Goal: Task Accomplishment & Management: Complete application form

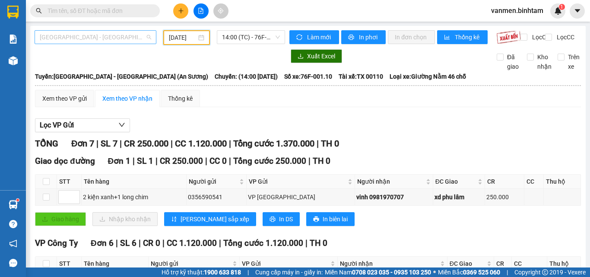
click at [80, 35] on span "[GEOGRAPHIC_DATA] - [GEOGRAPHIC_DATA] (An Sương)" at bounding box center [95, 37] width 111 height 13
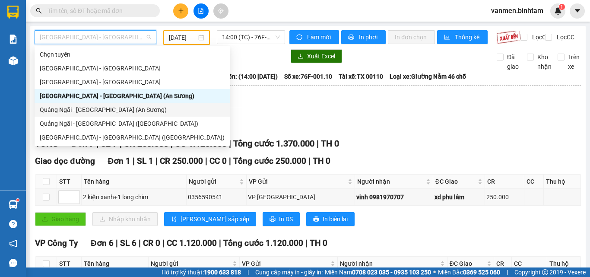
click at [67, 108] on div "Quảng Ngãi - [GEOGRAPHIC_DATA] (An Sương)" at bounding box center [132, 110] width 185 height 10
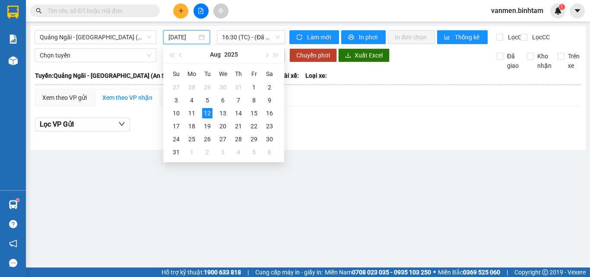
click at [194, 36] on input "[DATE]" at bounding box center [182, 37] width 29 height 10
click at [194, 114] on div "11" at bounding box center [192, 113] width 10 height 10
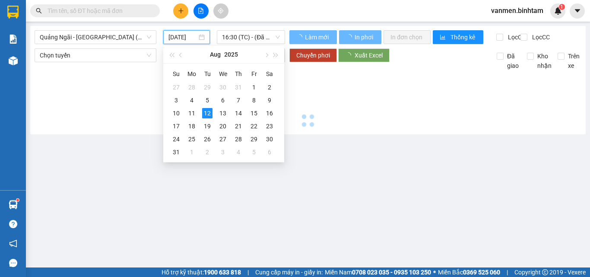
type input "[DATE]"
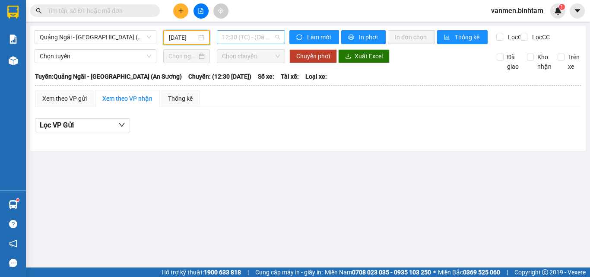
click at [244, 41] on span "12:30 (TC) - (Đã hủy)" at bounding box center [251, 37] width 58 height 13
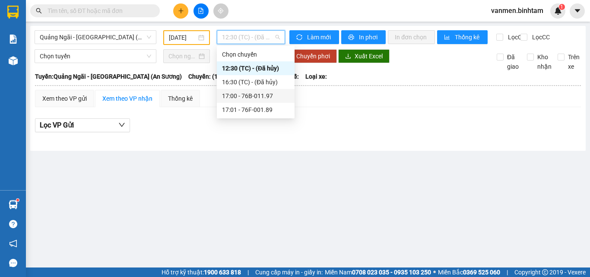
click at [255, 95] on div "17:00 - 76B-011.97" at bounding box center [255, 96] width 67 height 10
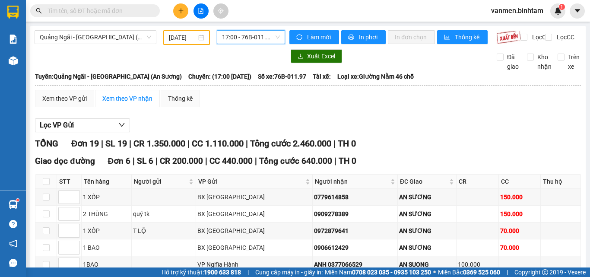
click at [235, 38] on span "17:00 - 76B-011.97" at bounding box center [251, 37] width 58 height 13
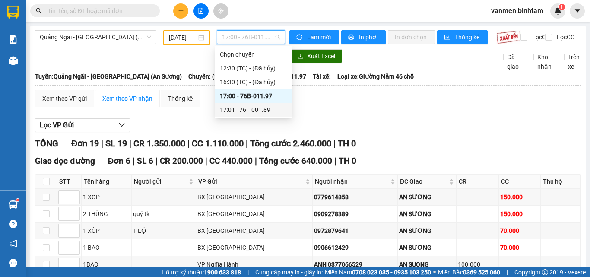
click at [245, 111] on div "17:01 - 76F-001.89" at bounding box center [253, 110] width 67 height 10
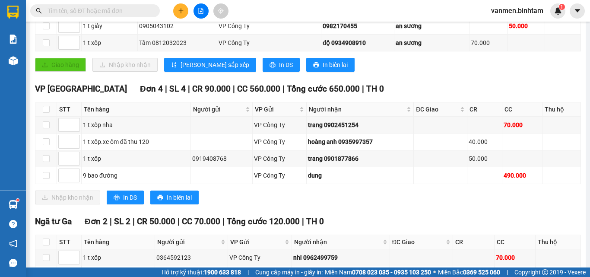
scroll to position [140, 0]
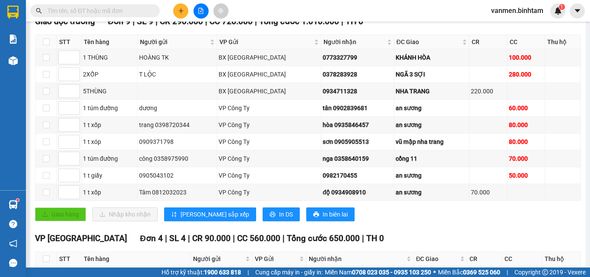
click at [109, 13] on input "text" at bounding box center [99, 11] width 102 height 10
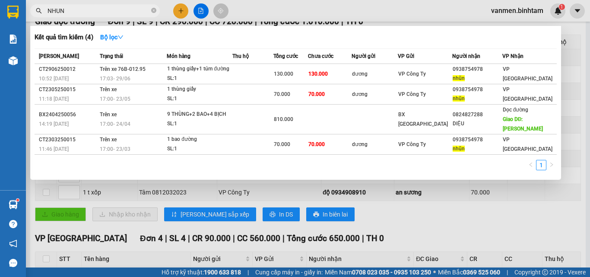
type input "NHUN"
click at [384, 238] on div at bounding box center [295, 138] width 590 height 277
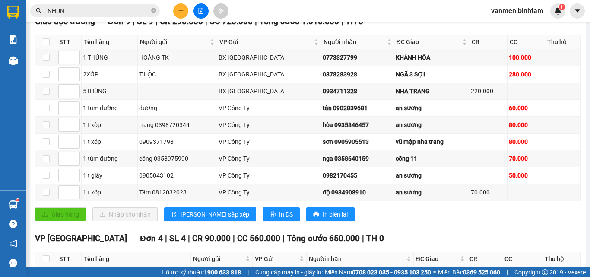
click at [182, 13] on icon "plus" at bounding box center [181, 11] width 6 height 6
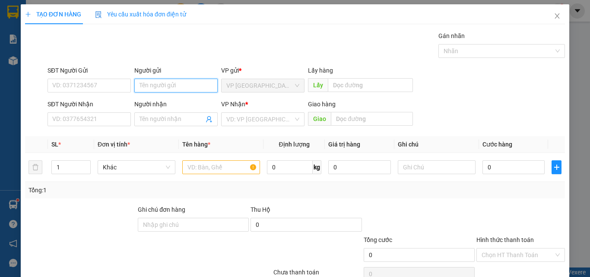
click at [149, 79] on input "Người gửi" at bounding box center [175, 86] width 83 height 14
type input "NHUT THOA"
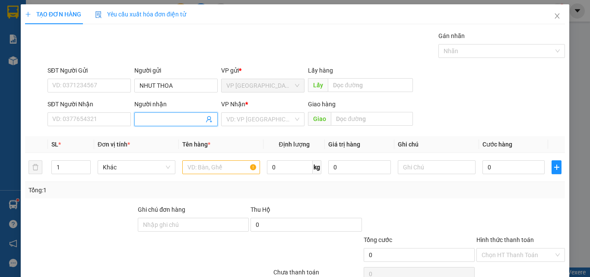
click at [140, 117] on input "Người nhận" at bounding box center [172, 119] width 64 height 10
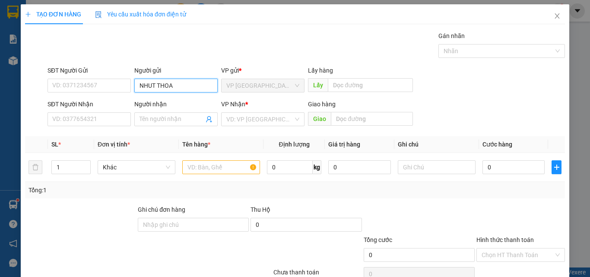
click at [160, 84] on input "NHUT THOA" at bounding box center [175, 86] width 83 height 14
click at [187, 84] on input "NHUT THOA" at bounding box center [175, 86] width 83 height 14
click at [182, 88] on input "NHUT THOA" at bounding box center [175, 86] width 83 height 14
click at [182, 87] on input "NHUT THOA" at bounding box center [175, 86] width 83 height 14
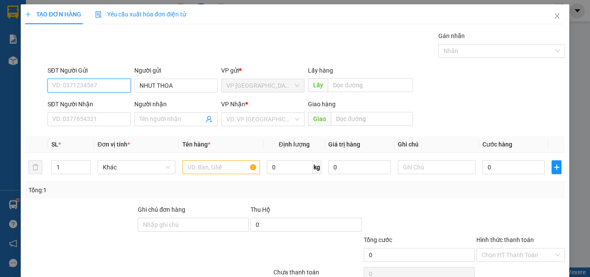
click at [107, 87] on input "SĐT Người Gửi" at bounding box center [89, 86] width 83 height 14
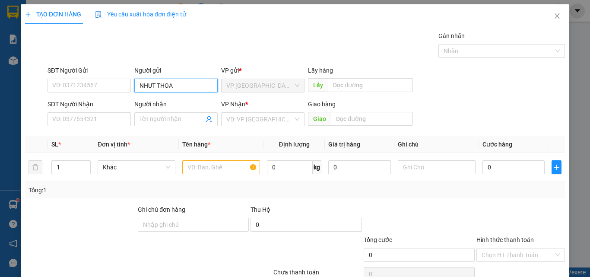
click at [181, 84] on input "NHUT THOA" at bounding box center [175, 86] width 83 height 14
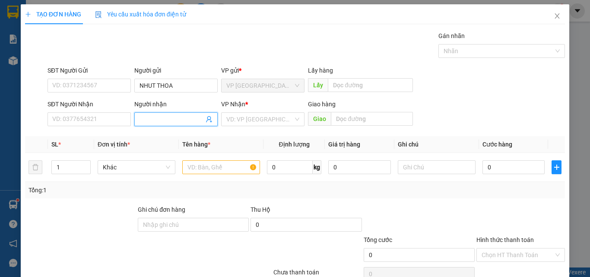
click at [183, 120] on input "Người nhận" at bounding box center [172, 119] width 64 height 10
click at [154, 114] on span at bounding box center [175, 119] width 83 height 14
click at [155, 117] on input "Người nhận" at bounding box center [172, 119] width 64 height 10
type input "CÔ DUYÊN"
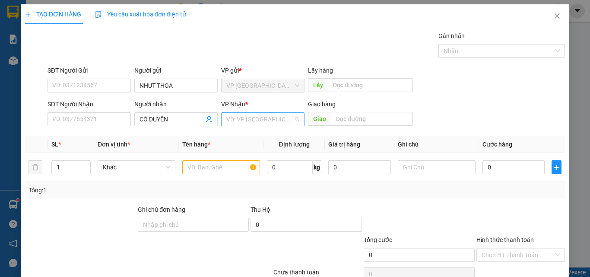
click at [234, 119] on input "search" at bounding box center [259, 119] width 67 height 13
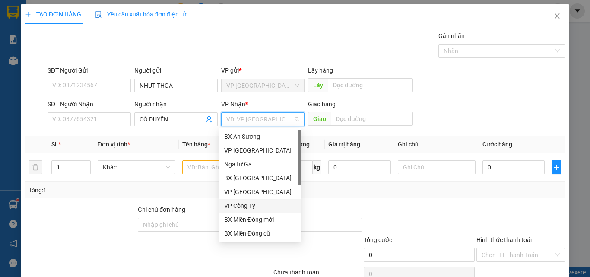
drag, startPoint x: 244, startPoint y: 208, endPoint x: 217, endPoint y: 182, distance: 37.3
click at [242, 206] on div "VP Công Ty" at bounding box center [260, 206] width 72 height 10
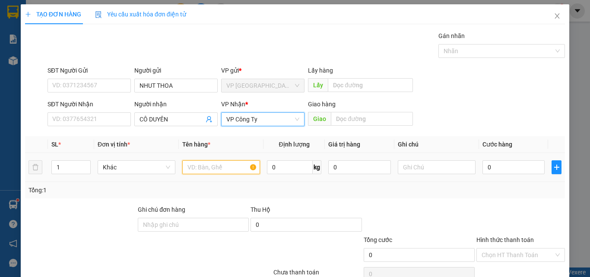
click at [206, 168] on input "text" at bounding box center [221, 167] width 78 height 14
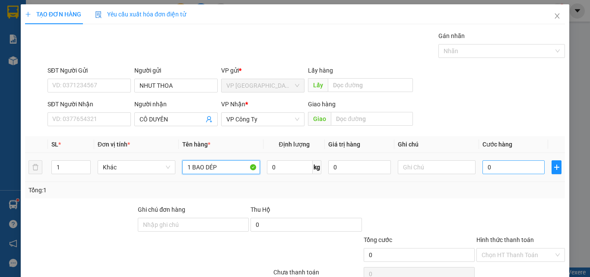
type input "1 BAO DÉP"
click at [495, 169] on input "0" at bounding box center [513, 167] width 62 height 14
type input "1"
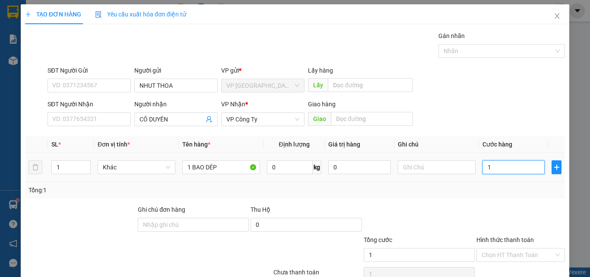
type input "12"
type input "120"
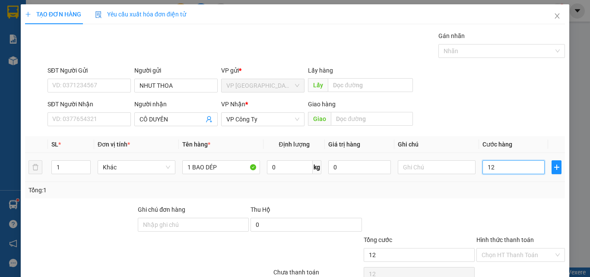
type input "120"
type input "1.200"
type input "12.000"
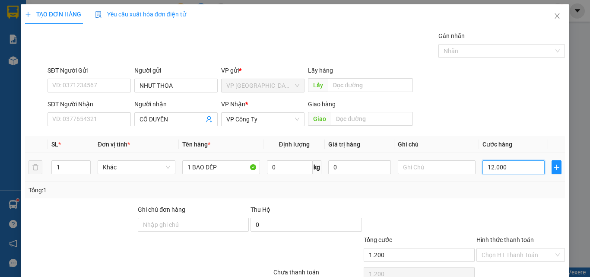
type input "12.000"
type input "120.000"
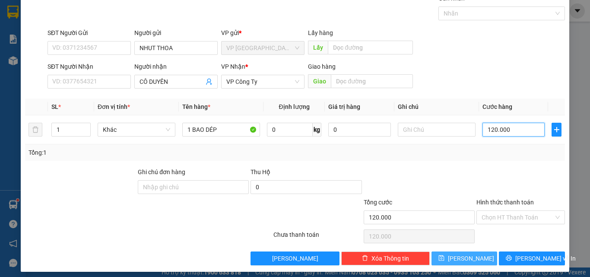
scroll to position [43, 0]
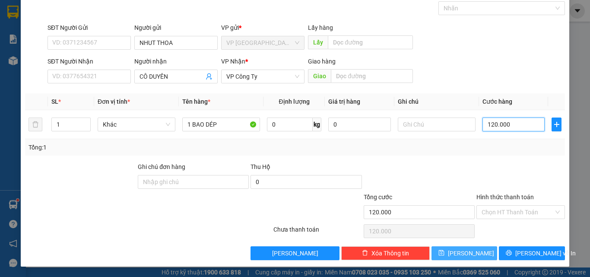
type input "120.000"
click at [460, 254] on span "[PERSON_NAME]" at bounding box center [471, 253] width 46 height 10
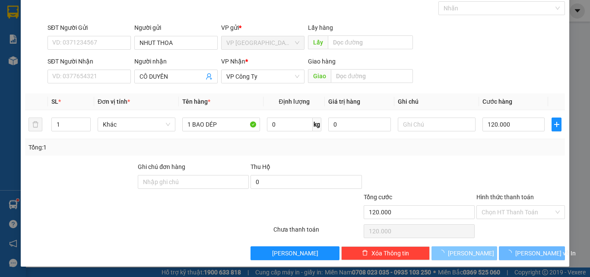
type input "0"
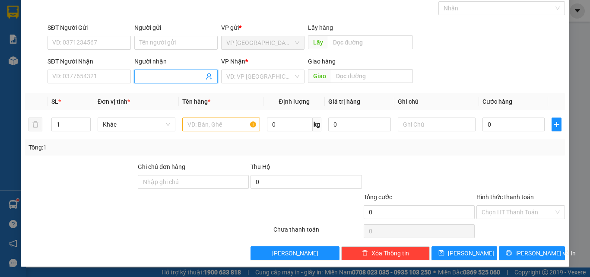
click at [146, 72] on input "Người nhận" at bounding box center [172, 77] width 64 height 10
type input "A MỸ BỐ"
click at [282, 74] on input "search" at bounding box center [259, 76] width 67 height 13
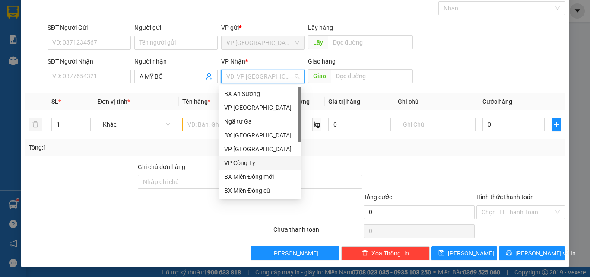
click at [251, 166] on div "VP Công Ty" at bounding box center [260, 163] width 72 height 10
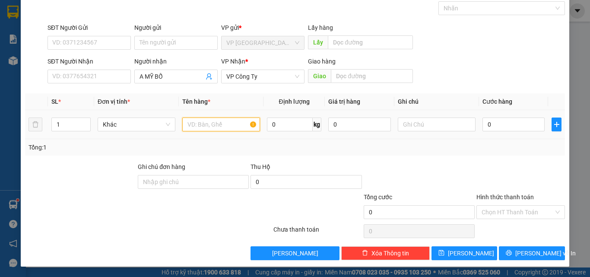
click at [191, 126] on input "text" at bounding box center [221, 124] width 78 height 14
type input "3 THÙNG"
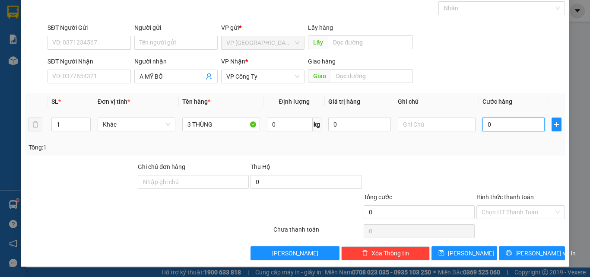
click at [504, 129] on input "0" at bounding box center [513, 124] width 62 height 14
type input "1"
type input "12"
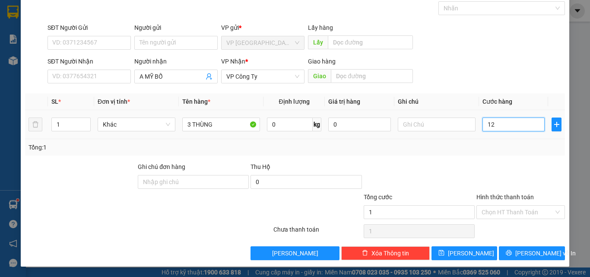
type input "12"
type input "120"
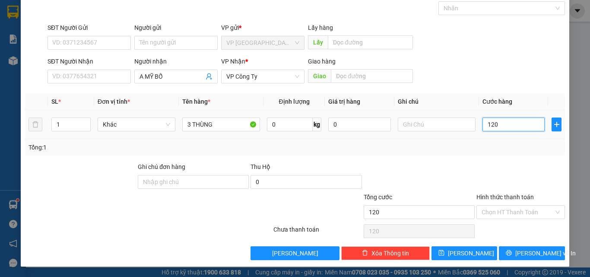
type input "1.200"
type input "12.000"
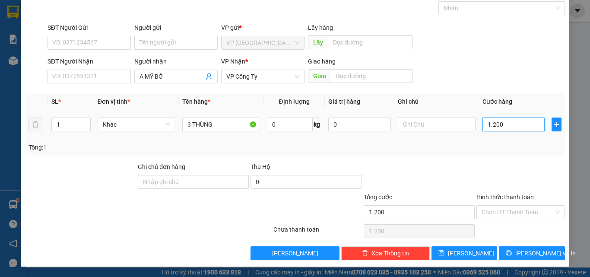
type input "12.000"
type input "120.000"
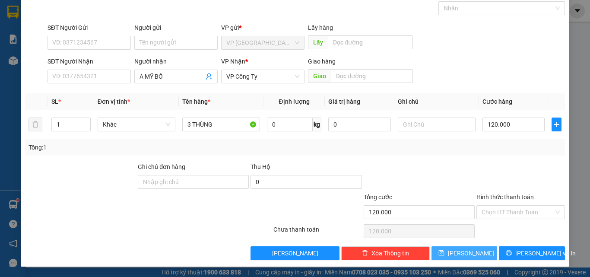
click at [444, 254] on icon "save" at bounding box center [441, 253] width 6 height 6
type input "0"
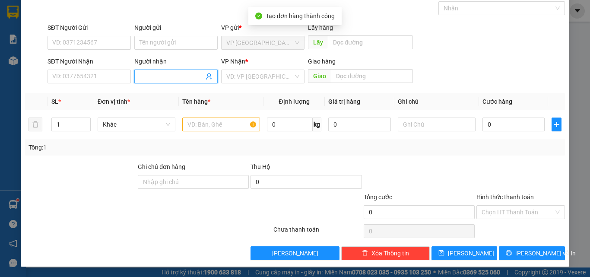
click at [163, 74] on input "Người nhận" at bounding box center [172, 77] width 64 height 10
type input "A THẾ"
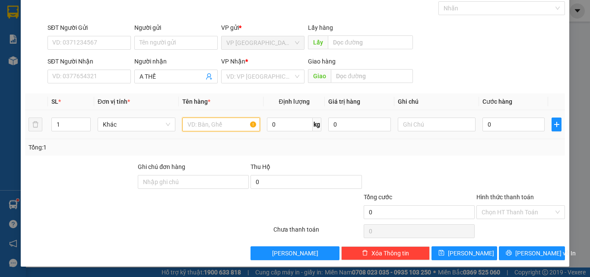
click at [185, 124] on input "text" at bounding box center [221, 124] width 78 height 14
type input "1 BAO XANH"
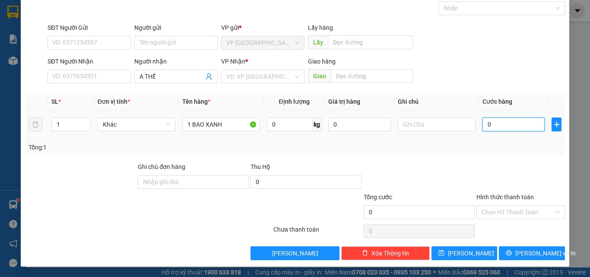
click at [494, 122] on input "0" at bounding box center [513, 124] width 62 height 14
type input "1"
type input "10"
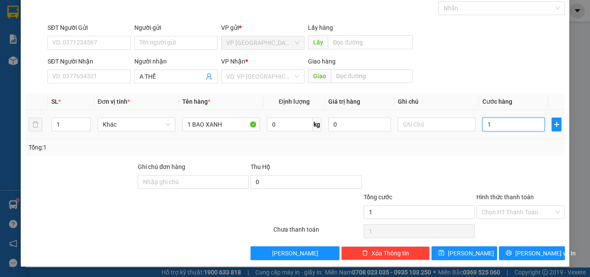
type input "10"
type input "100"
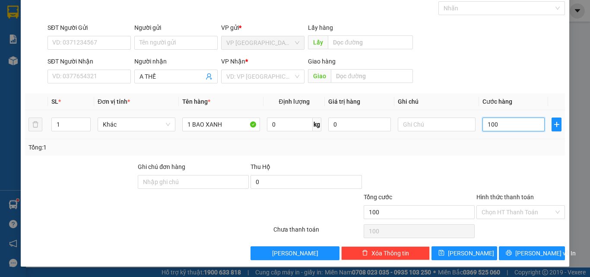
type input "1.000"
type input "10.000"
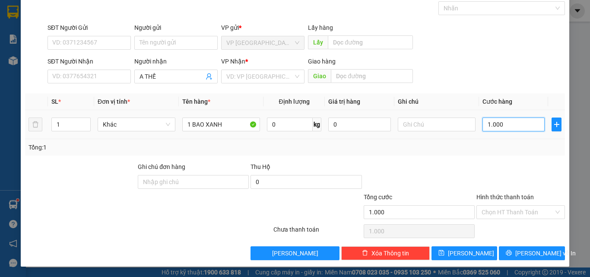
type input "10.000"
type input "100.000"
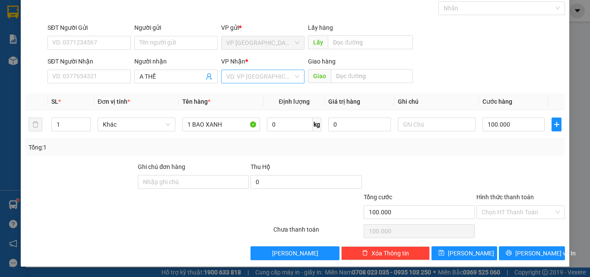
click at [259, 80] on input "search" at bounding box center [259, 76] width 67 height 13
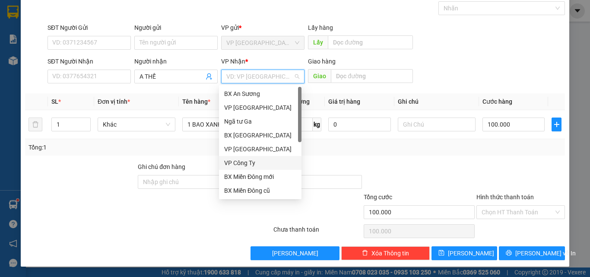
click at [248, 163] on div "VP Công Ty" at bounding box center [260, 163] width 72 height 10
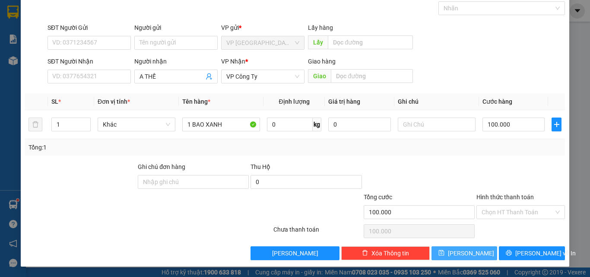
click at [439, 256] on button "[PERSON_NAME]" at bounding box center [465, 253] width 66 height 14
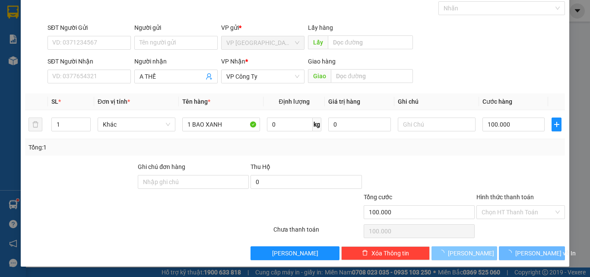
type input "0"
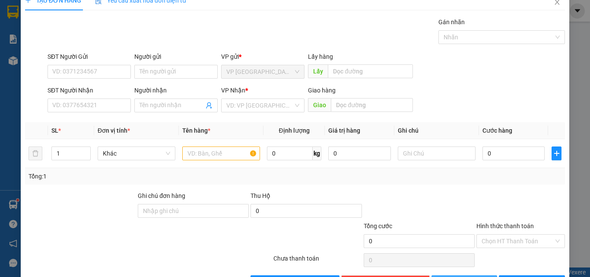
scroll to position [0, 0]
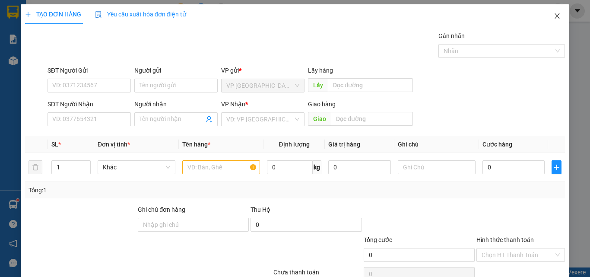
click at [554, 16] on icon "close" at bounding box center [557, 16] width 7 height 7
